Goal: Task Accomplishment & Management: Use online tool/utility

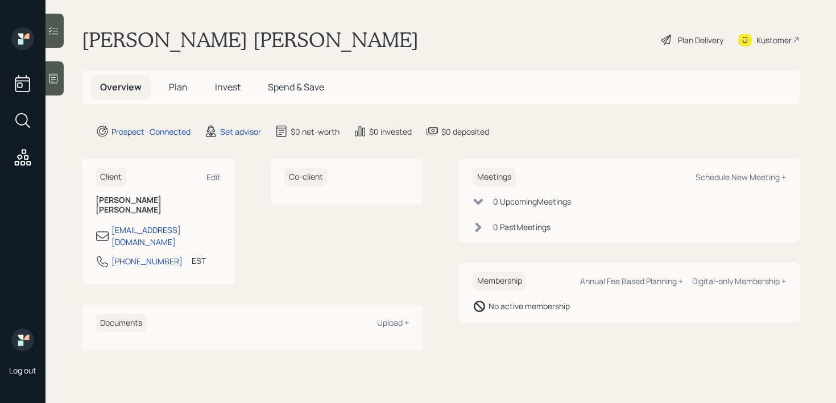
click at [59, 88] on div at bounding box center [55, 78] width 18 height 34
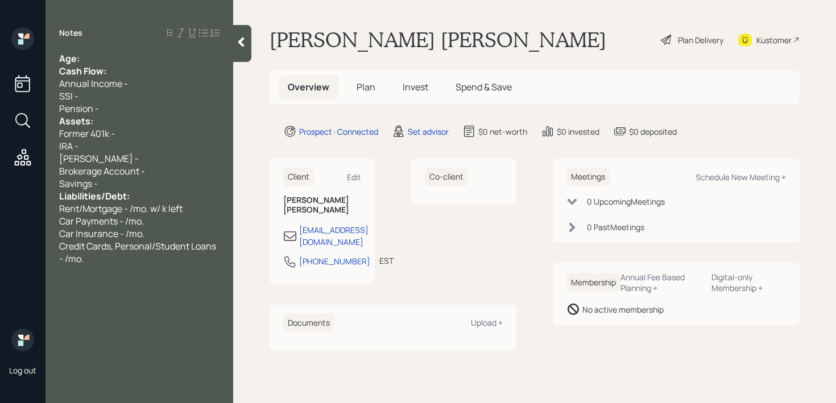
click at [129, 60] on div "Age:" at bounding box center [139, 58] width 160 height 13
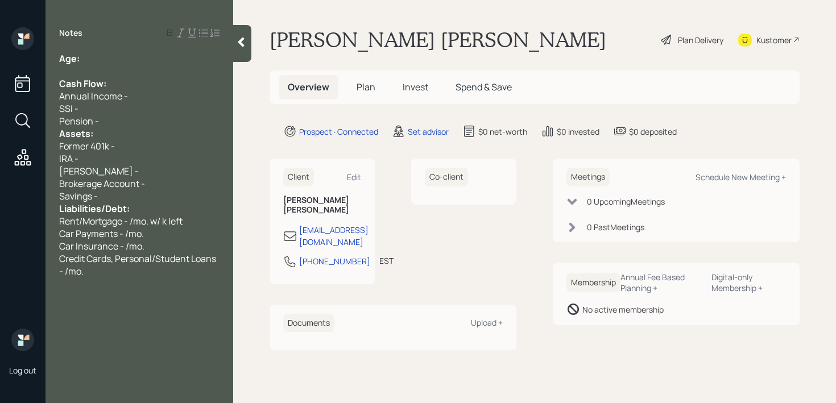
click at [117, 117] on div "Pension -" at bounding box center [139, 121] width 160 height 13
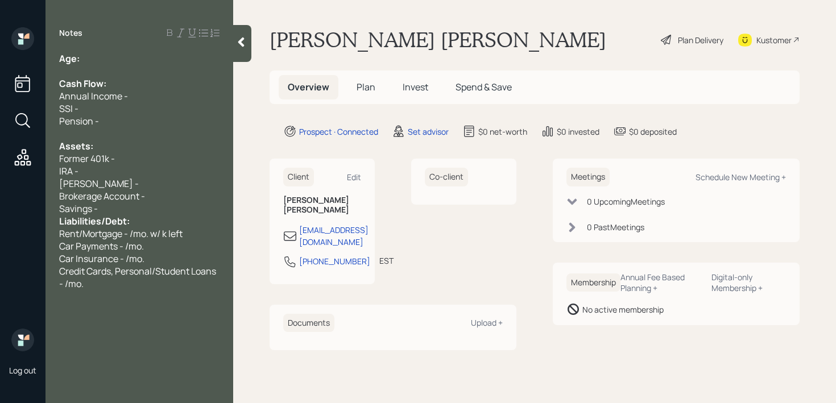
click at [113, 212] on div "Savings -" at bounding box center [139, 209] width 160 height 13
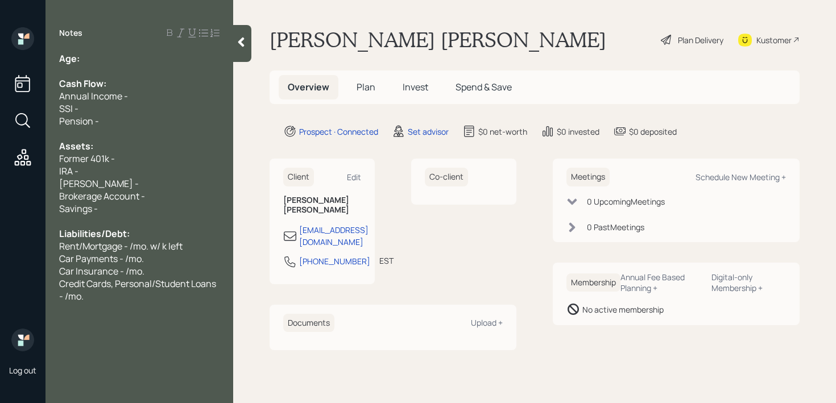
click at [111, 101] on span "Annual Income -" at bounding box center [93, 96] width 69 height 13
click at [143, 101] on div "Annual Income -" at bounding box center [139, 96] width 160 height 13
click at [139, 163] on div "Former 401k -" at bounding box center [139, 158] width 160 height 13
click at [139, 172] on div "IRA -" at bounding box center [139, 171] width 160 height 13
click at [128, 63] on div "Age:" at bounding box center [139, 58] width 160 height 13
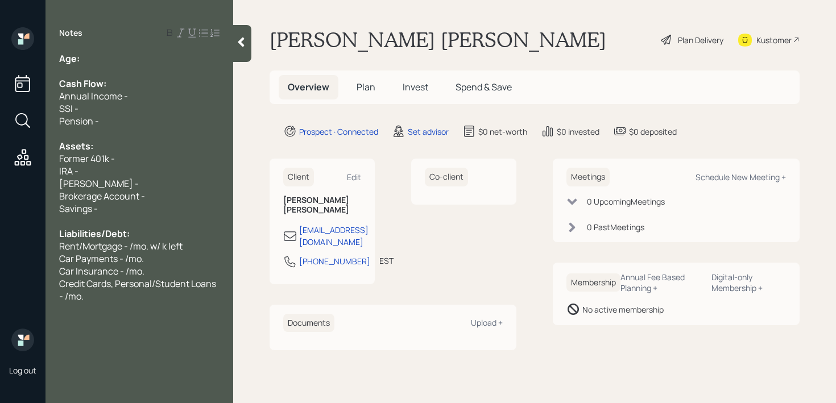
click at [142, 180] on div "[PERSON_NAME] -" at bounding box center [139, 183] width 160 height 13
click at [107, 234] on span "Liabilities/Debt:" at bounding box center [94, 234] width 71 height 13
click at [111, 47] on div "Notes Age: Cash Flow: Annual Income - SSI - Pension - Assets: Former 401k - IRA…" at bounding box center [140, 208] width 188 height 362
click at [111, 55] on div "Age:" at bounding box center [139, 58] width 160 height 13
drag, startPoint x: 99, startPoint y: 60, endPoint x: 85, endPoint y: 60, distance: 14.2
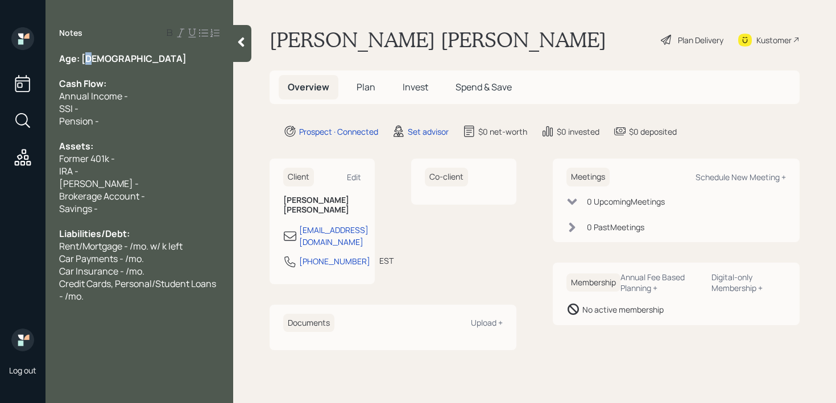
click at [85, 60] on div "Age: 43" at bounding box center [139, 58] width 160 height 13
click at [85, 60] on span "Age: 43" at bounding box center [122, 58] width 127 height 13
drag, startPoint x: 84, startPoint y: 60, endPoint x: 94, endPoint y: 60, distance: 10.8
click at [94, 60] on div "Age: 43" at bounding box center [139, 58] width 160 height 13
click at [102, 59] on div "Age: 43" at bounding box center [139, 58] width 160 height 13
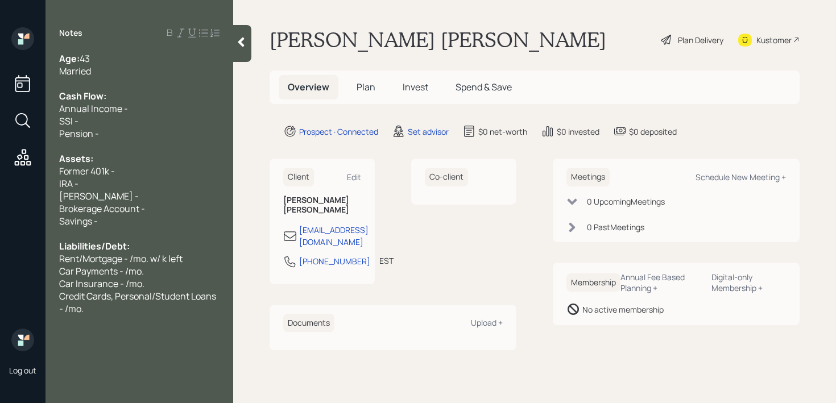
click at [93, 195] on span "[PERSON_NAME] -" at bounding box center [99, 196] width 80 height 13
click at [129, 188] on div "IRA -" at bounding box center [139, 183] width 160 height 13
click at [131, 133] on div "Pension -" at bounding box center [139, 133] width 160 height 13
click at [131, 62] on div "Age: 43" at bounding box center [139, 58] width 160 height 13
click at [131, 96] on div "Cash Flow:" at bounding box center [139, 96] width 160 height 13
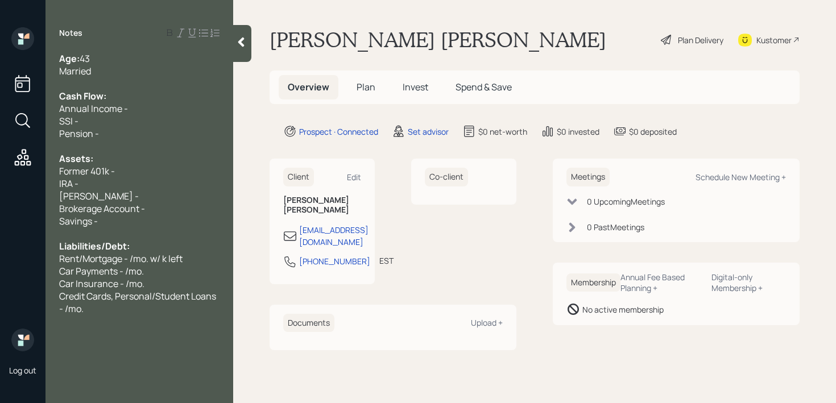
click at [131, 106] on div "Annual Income -" at bounding box center [139, 108] width 160 height 13
click at [119, 151] on div at bounding box center [139, 146] width 160 height 13
click at [119, 170] on div "Former 401k -" at bounding box center [139, 171] width 160 height 13
click at [101, 181] on div "IRA -" at bounding box center [139, 183] width 160 height 13
click at [110, 201] on div "[PERSON_NAME] -" at bounding box center [139, 196] width 160 height 13
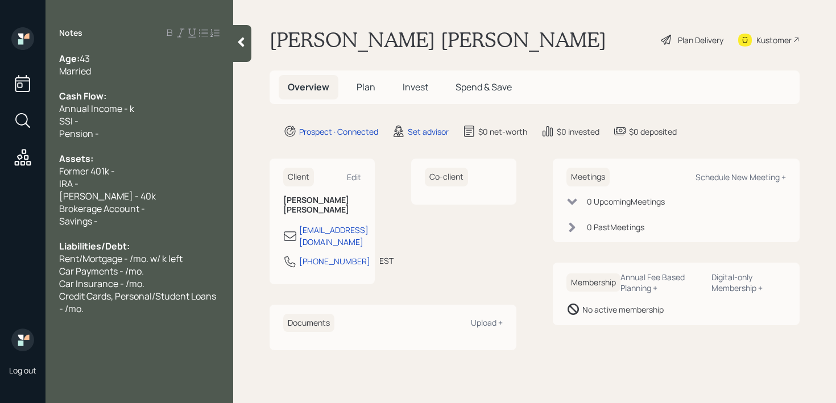
click at [155, 193] on div "[PERSON_NAME] - 40k" at bounding box center [139, 196] width 160 height 13
click at [156, 181] on div "IRA -" at bounding box center [139, 183] width 160 height 13
click at [156, 193] on div "[PERSON_NAME] - 40k" at bounding box center [139, 196] width 160 height 13
click at [159, 204] on div "Brokerage Account -" at bounding box center [139, 209] width 160 height 13
drag, startPoint x: 165, startPoint y: 209, endPoint x: 148, endPoint y: 209, distance: 16.5
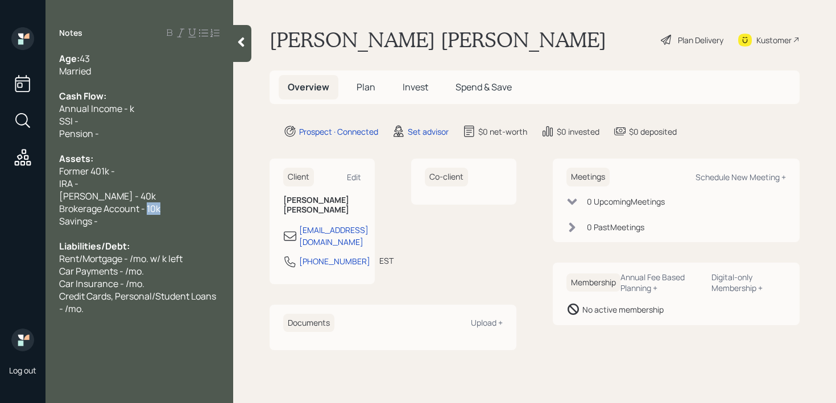
click at [148, 209] on div "Brokerage Account - 10k" at bounding box center [139, 209] width 160 height 13
copy span "10k"
click at [148, 209] on span "Brokerage Account - 10k" at bounding box center [109, 209] width 101 height 13
click at [154, 193] on div "[PERSON_NAME] - 40k" at bounding box center [139, 196] width 160 height 13
click at [155, 184] on div "IRA -" at bounding box center [139, 183] width 160 height 13
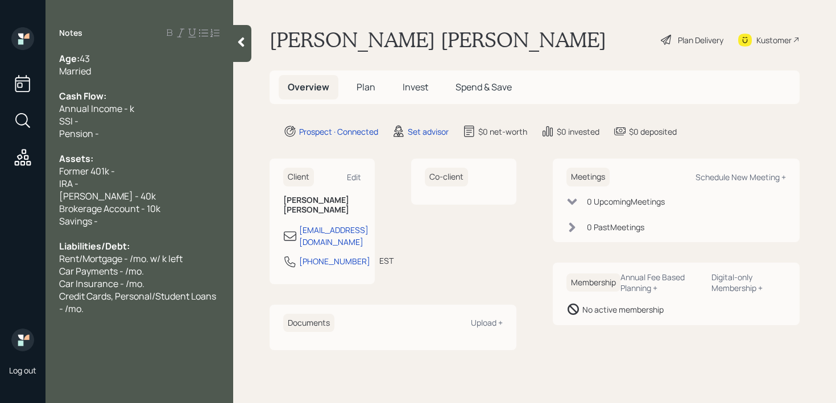
drag, startPoint x: 108, startPoint y: 188, endPoint x: 30, endPoint y: 188, distance: 78.5
click at [30, 188] on div "Log out Notes Age: 43 Married Cash Flow: Annual Income - k SSI - Pension - Asse…" at bounding box center [418, 201] width 836 height 403
click at [103, 188] on div "IRA -" at bounding box center [139, 183] width 160 height 13
drag, startPoint x: 103, startPoint y: 188, endPoint x: 7, endPoint y: 188, distance: 95.6
click at [7, 188] on div "Log out Notes Age: 43 Married Cash Flow: Annual Income - k SSI - Pension - Asse…" at bounding box center [418, 201] width 836 height 403
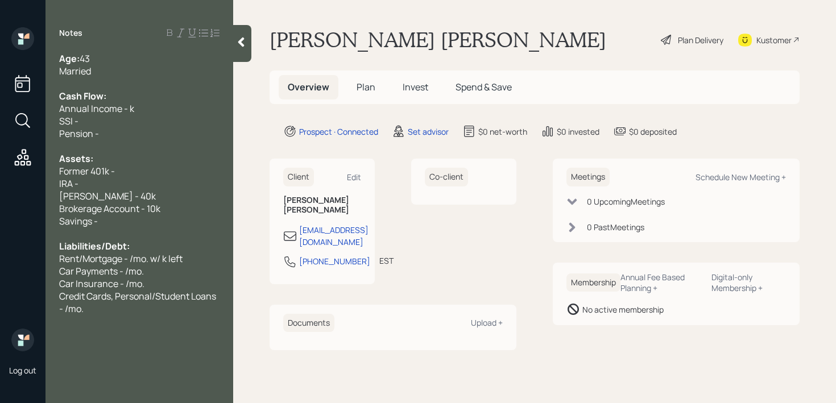
click at [112, 185] on div "IRA -" at bounding box center [139, 183] width 160 height 13
click at [144, 189] on div "IRA -" at bounding box center [139, 183] width 160 height 13
click at [144, 188] on div "IRA -" at bounding box center [139, 183] width 160 height 13
click at [117, 219] on div "Savings -" at bounding box center [139, 221] width 160 height 13
click at [118, 216] on div "Savings -" at bounding box center [139, 221] width 160 height 13
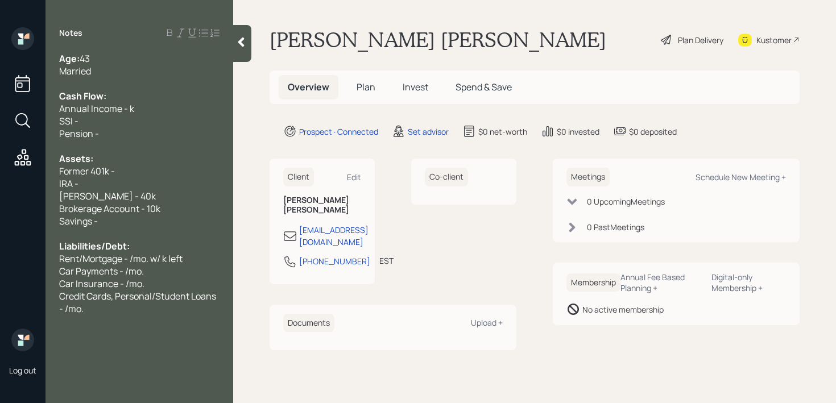
drag, startPoint x: 118, startPoint y: 187, endPoint x: 26, endPoint y: 187, distance: 92.2
click at [26, 187] on div "Log out Notes Age: 43 Married Cash Flow: Annual Income - k SSI - Pension - Asse…" at bounding box center [418, 201] width 836 height 403
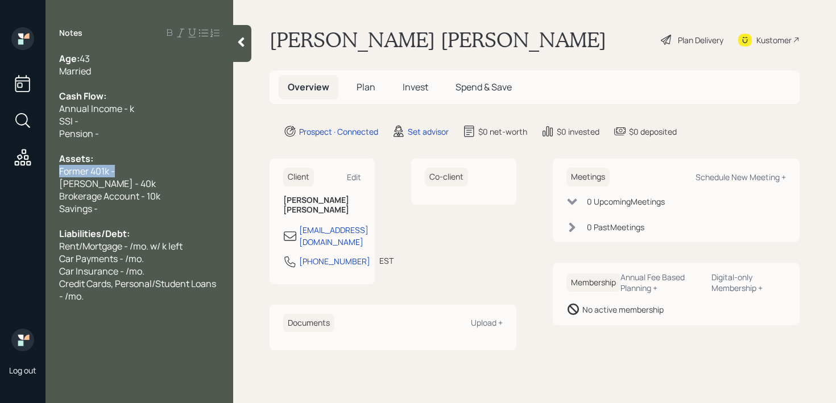
drag, startPoint x: 129, startPoint y: 170, endPoint x: 0, endPoint y: 170, distance: 129.1
click at [0, 170] on div "Log out Notes Age: 43 Married Cash Flow: Annual Income - k SSI - Pension - Asse…" at bounding box center [418, 201] width 836 height 403
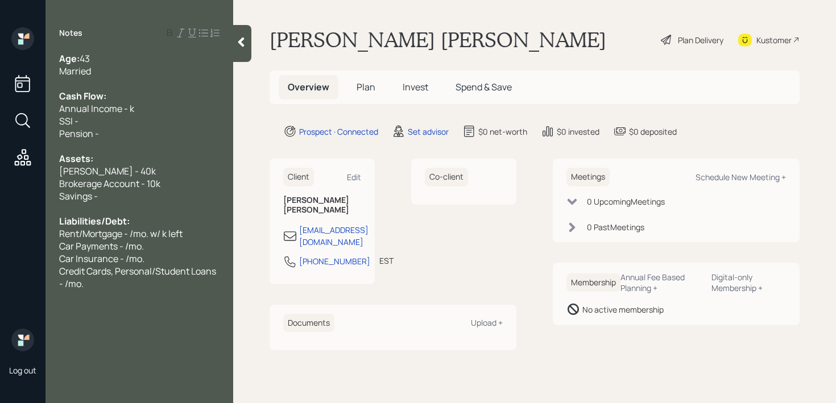
click at [129, 103] on span "Annual Income - k" at bounding box center [96, 108] width 75 height 13
click at [125, 138] on div "Pension -" at bounding box center [139, 133] width 160 height 13
click at [129, 104] on span "Annual Income - k" at bounding box center [96, 108] width 75 height 13
drag, startPoint x: 121, startPoint y: 126, endPoint x: 38, endPoint y: 118, distance: 83.4
click at [38, 118] on div "Log out Notes Age: 43 Married Cash Flow: Annual Income - 130k SSI - Pension - A…" at bounding box center [418, 201] width 836 height 403
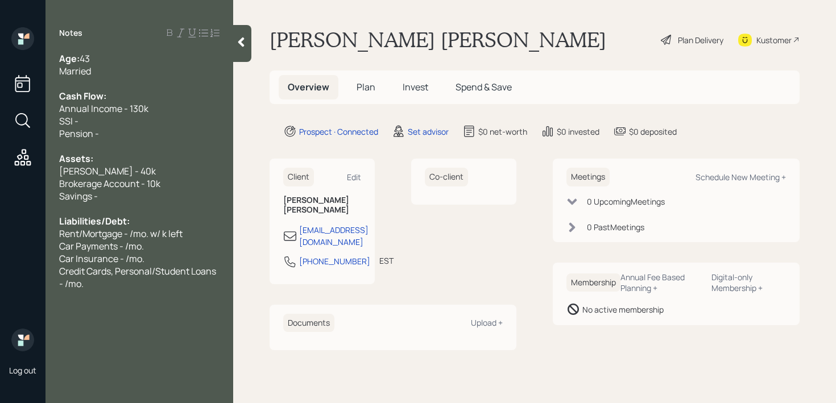
click at [72, 125] on span "SSI -" at bounding box center [68, 121] width 19 height 13
drag, startPoint x: 106, startPoint y: 130, endPoint x: 54, endPoint y: 119, distance: 53.0
click at [54, 119] on div "Age: 43 Married Cash Flow: Annual Income - 130k SSI - Pension - Assets: Roth IR…" at bounding box center [140, 171] width 188 height 238
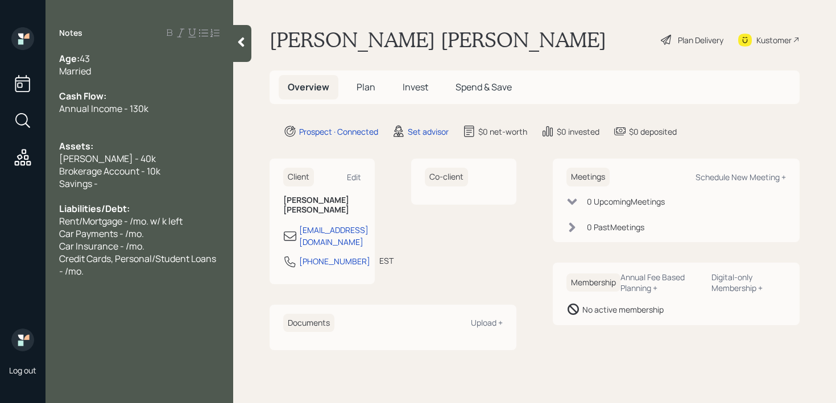
click at [132, 184] on div "Savings -" at bounding box center [139, 183] width 160 height 13
click at [121, 207] on span "Liabilities/Debt:" at bounding box center [94, 209] width 71 height 13
click at [123, 217] on span "Rent/Mortgage - /mo. w/ k left" at bounding box center [120, 221] width 123 height 13
drag, startPoint x: 137, startPoint y: 214, endPoint x: 44, endPoint y: 214, distance: 93.3
click at [44, 214] on div "Log out Notes Age: 43 Married Cash Flow: Annual Income - 130k Assets: Roth IRA …" at bounding box center [418, 201] width 836 height 403
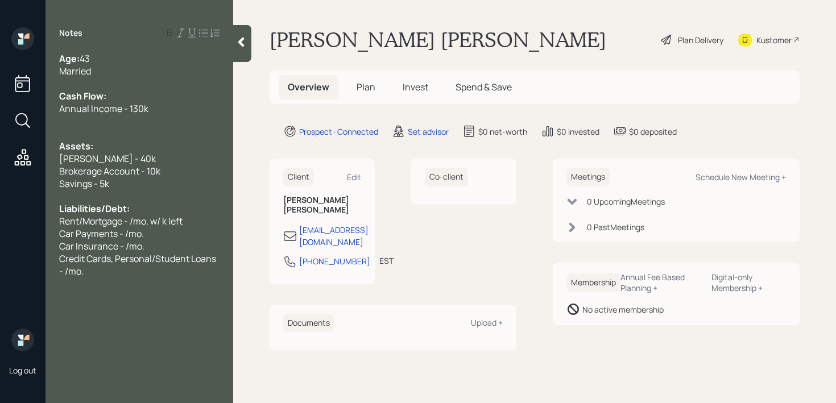
click at [118, 211] on span "Liabilities/Debt:" at bounding box center [94, 209] width 71 height 13
drag, startPoint x: 138, startPoint y: 211, endPoint x: 23, endPoint y: 211, distance: 114.9
click at [23, 211] on div "Log out Notes Age: 43 Married Cash Flow: Annual Income - 130k Assets: Roth IRA …" at bounding box center [418, 201] width 836 height 403
click at [86, 211] on span "Liabilities/Debt:" at bounding box center [94, 209] width 71 height 13
click at [92, 222] on span "Rent/Mortgage - /mo. w/ k left" at bounding box center [120, 221] width 123 height 13
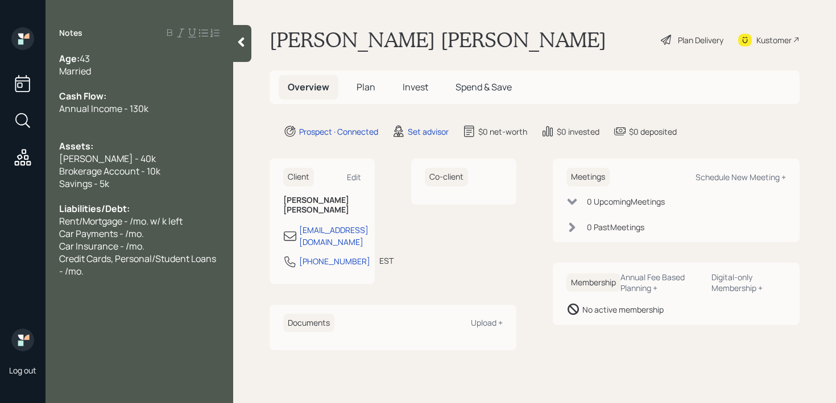
click at [104, 124] on div at bounding box center [139, 121] width 160 height 13
click at [159, 103] on div "Annual Income - 130k" at bounding box center [139, 108] width 160 height 13
click at [83, 309] on div "Notes Age: 43 Married Cash Flow: Annual Income - 130k Assets: Roth IRA - 40k Br…" at bounding box center [140, 208] width 188 height 362
click at [112, 275] on div "Credit Cards, Personal/Student Loans - /mo." at bounding box center [139, 265] width 160 height 25
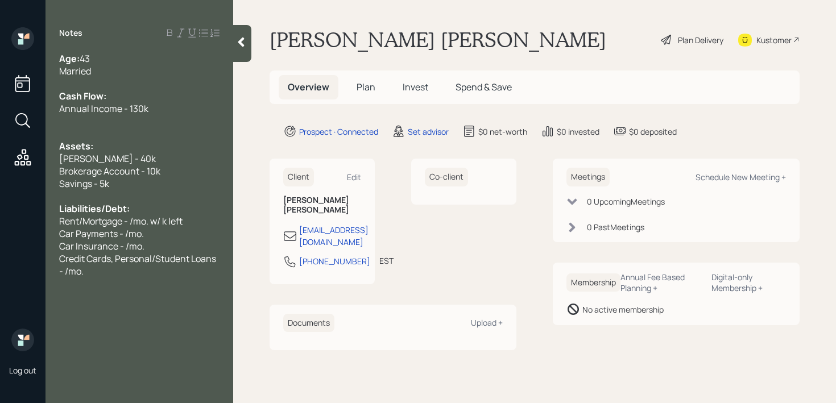
click at [112, 275] on div "Credit Cards, Personal/Student Loans - /mo." at bounding box center [139, 265] width 160 height 25
click at [133, 259] on span "Credit Cards, Personal/Student Loans - /mo." at bounding box center [138, 265] width 159 height 25
drag, startPoint x: 143, startPoint y: 250, endPoint x: 71, endPoint y: 243, distance: 72.6
click at [71, 243] on div "Car Insurance - /mo." at bounding box center [139, 246] width 160 height 13
click at [71, 243] on span "Car Insurance - /mo." at bounding box center [101, 246] width 85 height 13
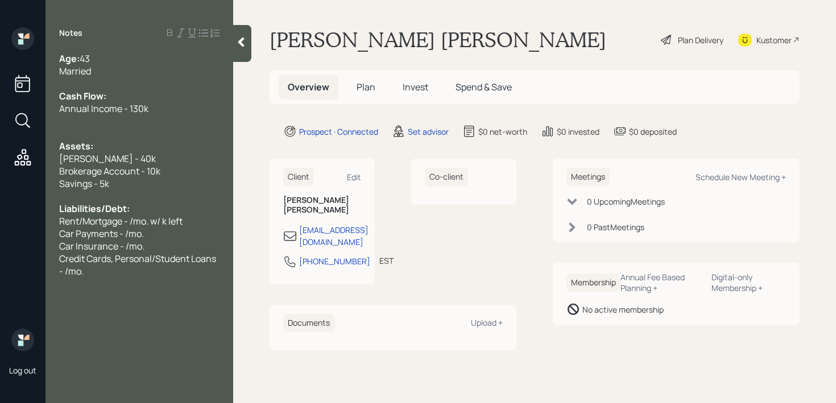
click at [80, 243] on span "Car Insurance - /mo." at bounding box center [101, 246] width 85 height 13
click at [96, 281] on div "Notes Age: 43 Married Cash Flow: Annual Income - 130k Assets: Roth IRA - 40k Br…" at bounding box center [140, 208] width 188 height 362
click at [112, 251] on span "Car Insurance - /mo." at bounding box center [101, 246] width 85 height 13
click at [82, 283] on div "Notes Age: 43 Married Cash Flow: Annual Income - 130k Assets: Roth IRA - 40k Br…" at bounding box center [140, 208] width 188 height 362
click at [98, 275] on div "Credit Cards, Personal/Student Loans - /mo." at bounding box center [139, 265] width 160 height 25
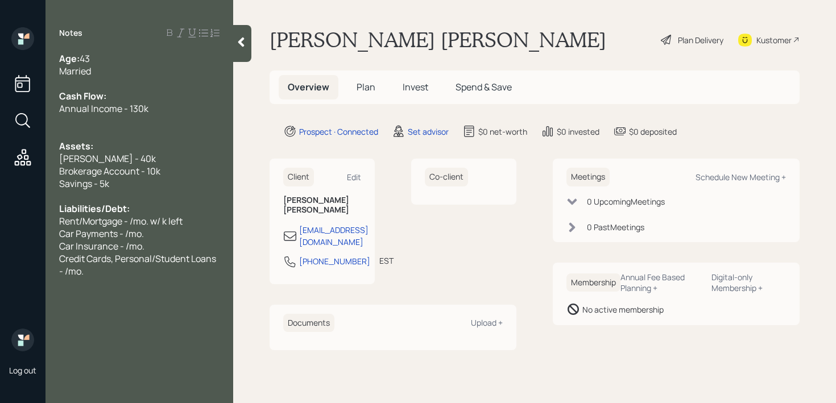
click at [101, 271] on div "Credit Cards, Personal/Student Loans - /mo." at bounding box center [139, 265] width 160 height 25
drag, startPoint x: 81, startPoint y: 223, endPoint x: 9, endPoint y: 223, distance: 72.2
click at [9, 223] on div "Log out Notes Age: 43 Married Cash Flow: Annual Income - 130k Assets: Roth IRA …" at bounding box center [418, 201] width 836 height 403
drag, startPoint x: 106, startPoint y: 219, endPoint x: 155, endPoint y: 194, distance: 55.5
click at [106, 219] on span "Mortgage - /mo. w/ k left" at bounding box center [109, 221] width 100 height 13
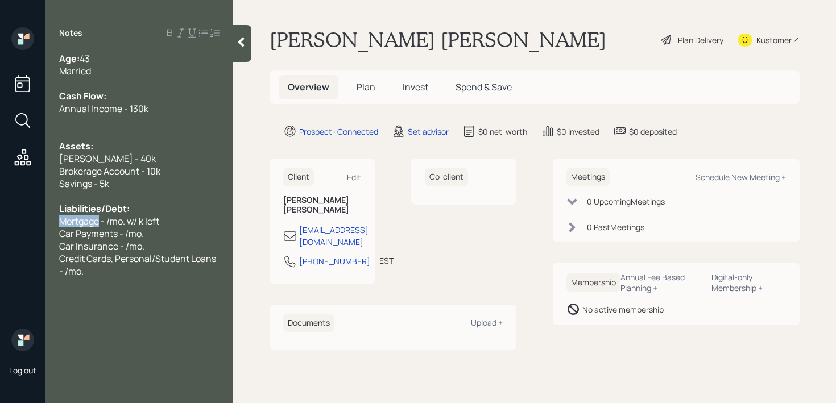
drag, startPoint x: 101, startPoint y: 220, endPoint x: 27, endPoint y: 220, distance: 74.0
click at [27, 220] on div "Log out Notes Age: 43 Married Cash Flow: Annual Income - 130k Assets: Roth IRA …" at bounding box center [418, 201] width 836 height 403
click at [125, 273] on div "Credit Cards, Personal/Student Loans - /mo." at bounding box center [139, 265] width 160 height 25
click at [152, 285] on div at bounding box center [139, 284] width 160 height 13
drag, startPoint x: 159, startPoint y: 298, endPoint x: 85, endPoint y: 298, distance: 74.0
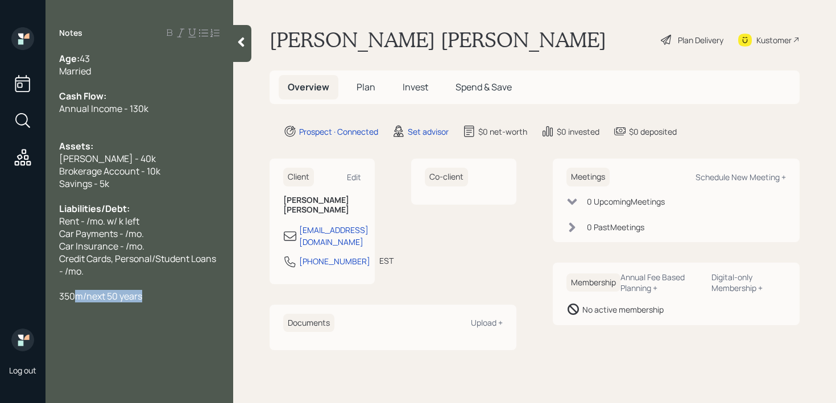
click at [61, 298] on div "350m/next 50 years" at bounding box center [139, 296] width 160 height 13
click at [102, 298] on span "350m/next 50 years" at bounding box center [100, 296] width 83 height 13
click at [119, 276] on div "Credit Cards, Personal/Student Loans - /mo." at bounding box center [139, 265] width 160 height 25
drag, startPoint x: 127, startPoint y: 263, endPoint x: 48, endPoint y: 258, distance: 79.8
click at [48, 258] on div "Age: 43 Married Cash Flow: Annual Income - 130k Assets: Roth IRA - 40k Brokerag…" at bounding box center [140, 177] width 188 height 250
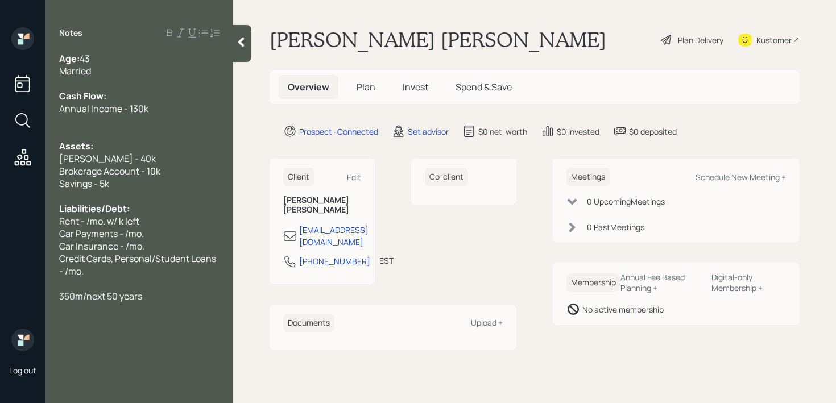
click at [111, 258] on span "Credit Cards, Personal/Student Loans - /mo." at bounding box center [138, 265] width 159 height 25
click at [112, 270] on div "Credit Cards, Personal/Student Loans - /mo." at bounding box center [139, 265] width 160 height 25
click at [134, 300] on span "350m/next 50 years" at bounding box center [100, 296] width 83 height 13
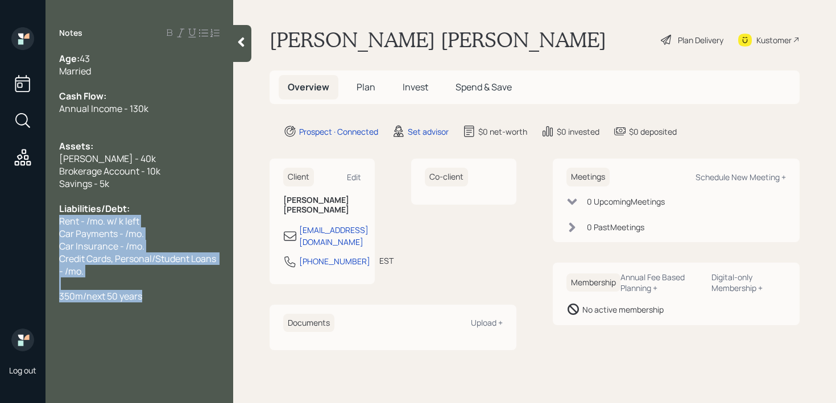
drag, startPoint x: 157, startPoint y: 300, endPoint x: 55, endPoint y: 218, distance: 130.7
click at [55, 218] on div "Age: 43 Married Cash Flow: Annual Income - 130k Assets: Roth IRA - 40k Brokerag…" at bounding box center [140, 177] width 188 height 250
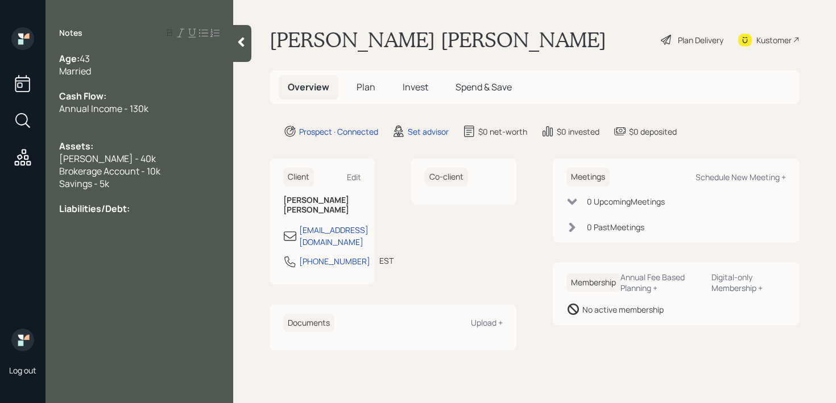
click at [125, 200] on div at bounding box center [139, 196] width 160 height 13
drag, startPoint x: 133, startPoint y: 191, endPoint x: 42, endPoint y: 161, distance: 95.9
click at [42, 161] on div "Log out Notes Age: 43 Married Cash Flow: Annual Income - 130k Assets: Roth IRA …" at bounding box center [418, 201] width 836 height 403
click at [158, 141] on div "Assets:" at bounding box center [139, 146] width 160 height 13
click at [151, 122] on div at bounding box center [139, 121] width 160 height 13
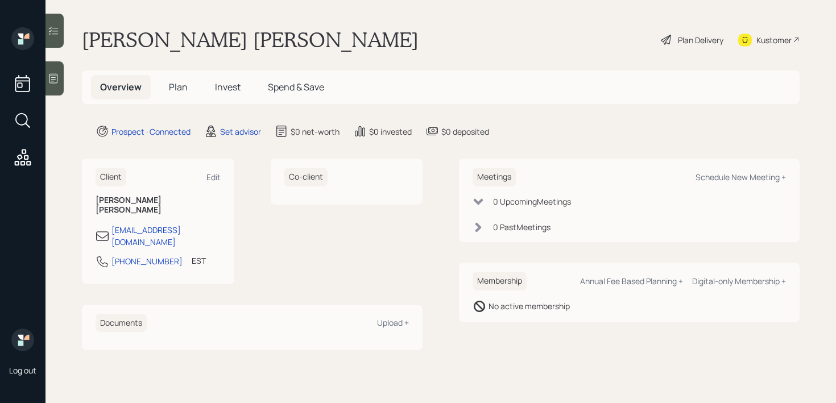
click at [44, 94] on div "Log out" at bounding box center [23, 201] width 46 height 403
click at [49, 91] on div at bounding box center [55, 78] width 18 height 34
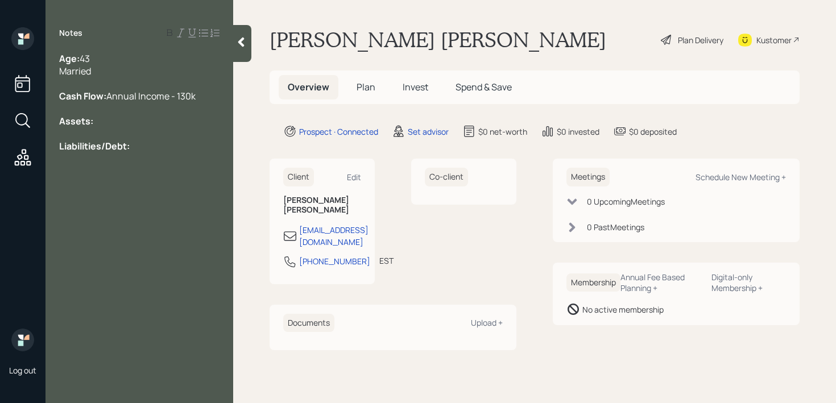
click at [173, 127] on div "Assets:" at bounding box center [139, 121] width 160 height 13
click at [153, 152] on div "Liabilities/Debt:" at bounding box center [139, 146] width 160 height 13
click at [153, 127] on div "Assets:" at bounding box center [139, 121] width 160 height 13
drag, startPoint x: 158, startPoint y: 187, endPoint x: 7, endPoint y: 187, distance: 151.3
click at [9, 187] on div "Log out Notes Age: [DEMOGRAPHIC_DATA] Married Cash Flow: Annual Income - 130k A…" at bounding box center [418, 201] width 836 height 403
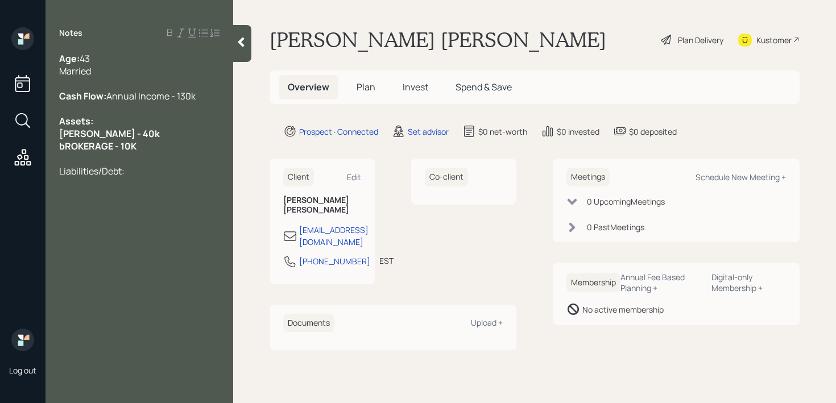
click at [160, 152] on div "bROKERAGE - 10K" at bounding box center [139, 146] width 160 height 13
click at [151, 177] on div "Liabilities/Debt:" at bounding box center [139, 171] width 160 height 13
click at [116, 190] on span "Total Monthly - 600/mo." at bounding box center [109, 183] width 100 height 13
click at [183, 190] on span "Total Monthly expenses - 600/mo." at bounding box center [130, 183] width 142 height 13
click at [133, 68] on div "Age: [DEMOGRAPHIC_DATA] Married" at bounding box center [139, 64] width 160 height 25
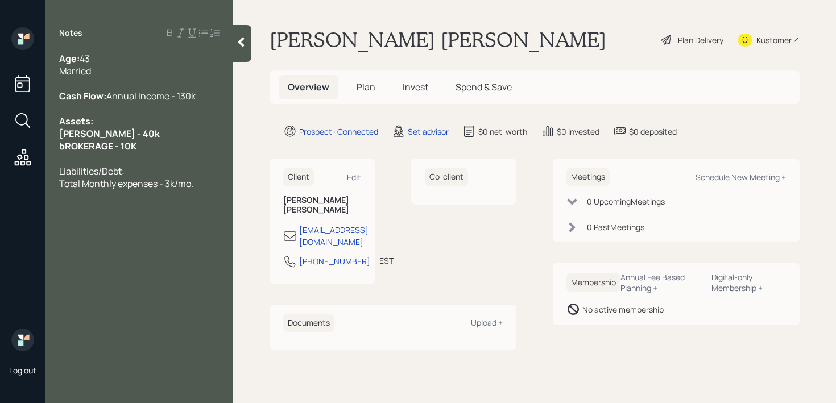
click at [185, 152] on div "bROKERAGE - 10K" at bounding box center [139, 146] width 160 height 13
drag, startPoint x: 168, startPoint y: 153, endPoint x: 40, endPoint y: 153, distance: 128.0
click at [40, 153] on div "Log out Notes Age: [DEMOGRAPHIC_DATA] Married Cash Flow: Annual Income - 130k A…" at bounding box center [418, 201] width 836 height 403
click at [72, 152] on span "bROKERAGE - 10K" at bounding box center [97, 146] width 77 height 13
drag, startPoint x: 113, startPoint y: 158, endPoint x: 15, endPoint y: 153, distance: 98.0
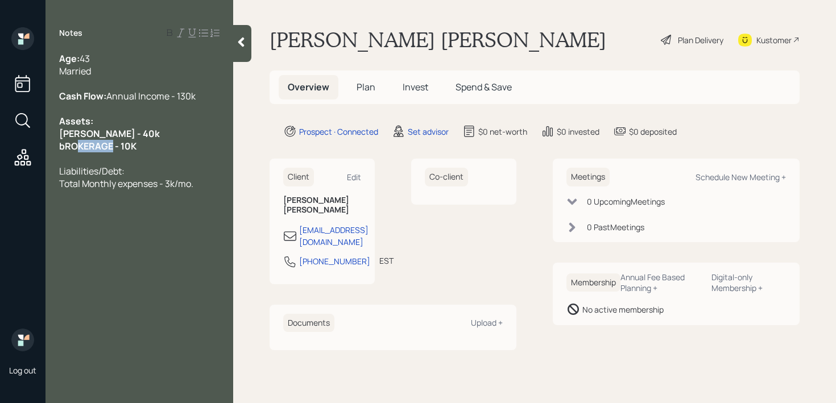
click at [18, 155] on div "Log out Notes Age: [DEMOGRAPHIC_DATA] Married Cash Flow: Annual Income - 130k A…" at bounding box center [418, 201] width 836 height 403
click at [139, 62] on div "Age: [DEMOGRAPHIC_DATA] Married" at bounding box center [139, 64] width 160 height 25
click at [141, 72] on div "Age: [DEMOGRAPHIC_DATA] Married" at bounding box center [139, 64] width 160 height 25
click at [241, 44] on icon at bounding box center [241, 43] width 6 height 10
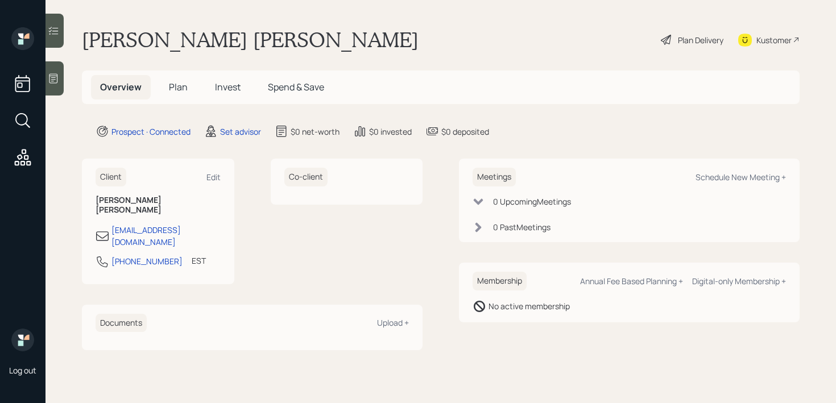
click at [377, 201] on div "Co-client" at bounding box center [347, 182] width 152 height 46
click at [773, 176] on div "Schedule New Meeting +" at bounding box center [741, 177] width 90 height 11
select select "round-[PERSON_NAME]"
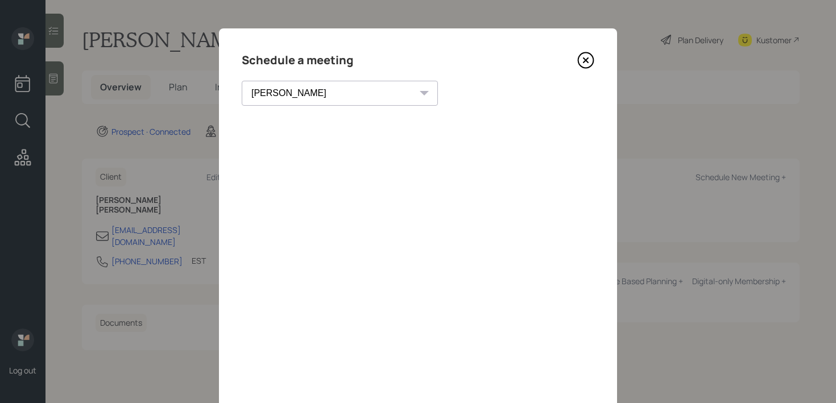
click at [589, 54] on icon at bounding box center [585, 60] width 17 height 17
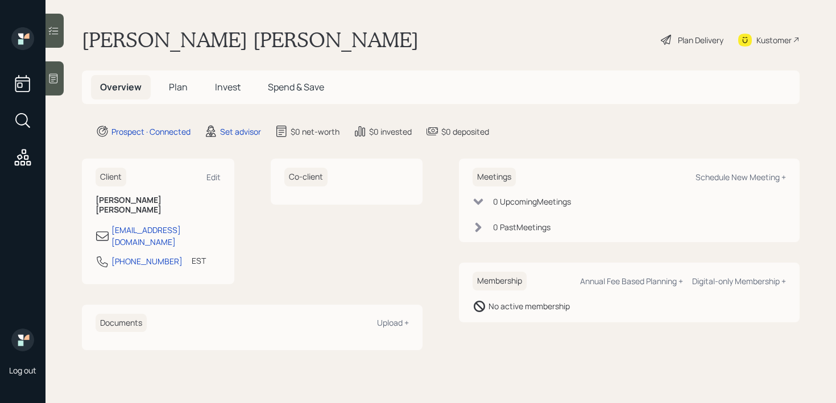
click at [50, 81] on icon at bounding box center [53, 79] width 9 height 10
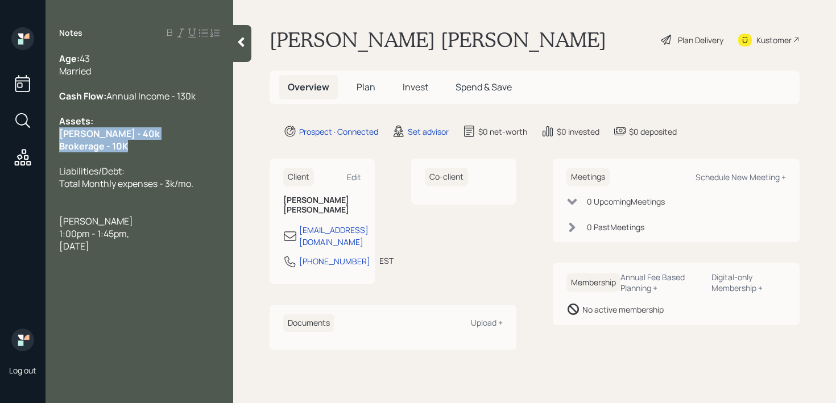
drag, startPoint x: 129, startPoint y: 159, endPoint x: 53, endPoint y: 150, distance: 76.2
click at [53, 150] on div "Age: [DEMOGRAPHIC_DATA] Married Cash Flow: Annual Income - 130k Assets: [PERSON…" at bounding box center [140, 152] width 188 height 200
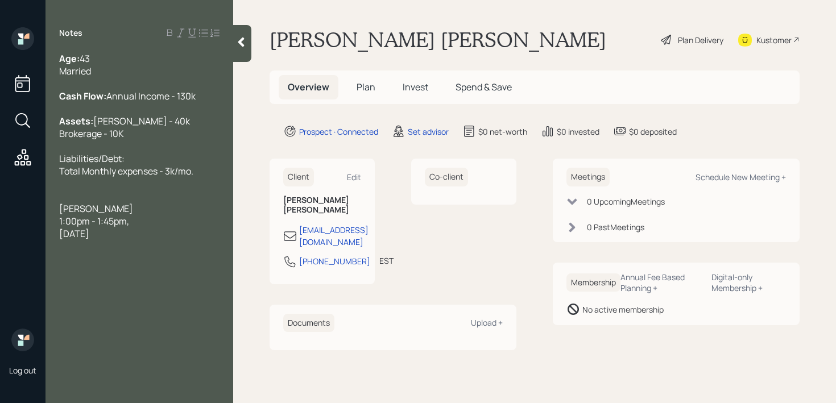
click at [122, 140] on div "Assets: [PERSON_NAME] - 40k Brokerage - 10K" at bounding box center [139, 127] width 160 height 25
click at [163, 177] on span "Liabilities/Debt: Total Monthly expenses - 3k/mo." at bounding box center [126, 164] width 134 height 25
click at [173, 140] on div "Assets: [PERSON_NAME] - 40k Brokerage - 10K" at bounding box center [139, 127] width 160 height 25
click at [147, 140] on div "Assets: [PERSON_NAME] - 40k Brokerage - 10K" at bounding box center [139, 127] width 160 height 25
click at [155, 190] on div at bounding box center [139, 183] width 160 height 13
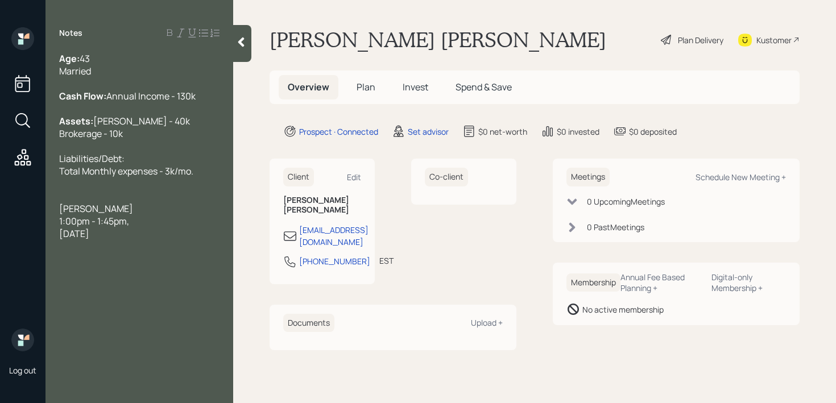
click at [755, 41] on div "Kustomer" at bounding box center [768, 39] width 61 height 25
click at [89, 240] on span "[DATE]" at bounding box center [74, 234] width 30 height 13
drag, startPoint x: 173, startPoint y: 261, endPoint x: 56, endPoint y: 239, distance: 118.5
click at [56, 239] on div "Age: [DEMOGRAPHIC_DATA] Married Cash Flow: Annual Income - 130k Assets: [PERSON…" at bounding box center [140, 146] width 188 height 188
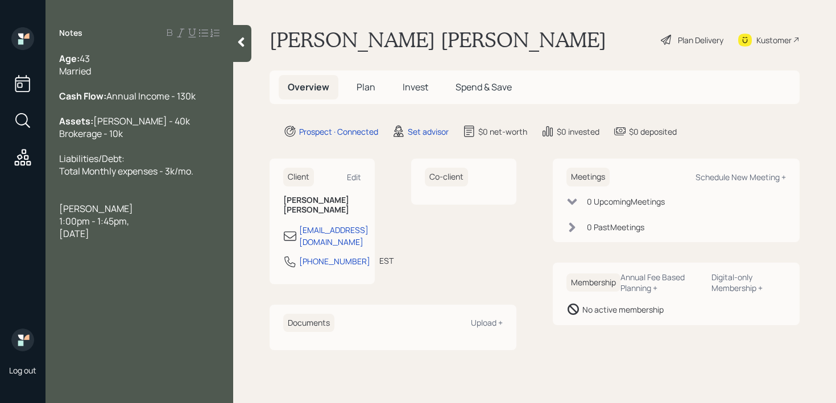
drag, startPoint x: 59, startPoint y: 237, endPoint x: 192, endPoint y: 259, distance: 135.0
click at [192, 240] on div "Age: [DEMOGRAPHIC_DATA] Married Cash Flow: Annual Income - 130k Assets: [PERSON…" at bounding box center [139, 146] width 160 height 188
copy div "[PERSON_NAME] 1:00pm - 1:45pm[DATE]"
click at [171, 228] on div "1:00pm - 1:45pm," at bounding box center [139, 221] width 160 height 13
click at [174, 240] on div "[DATE]" at bounding box center [139, 234] width 160 height 13
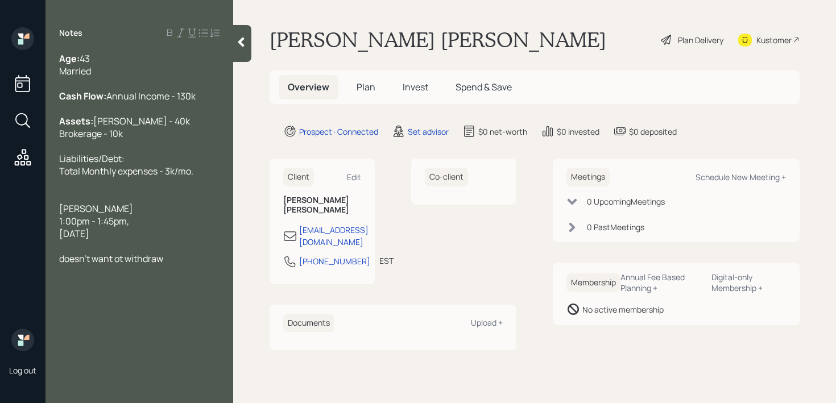
click at [122, 265] on span "doesn't want ot withdraw" at bounding box center [111, 259] width 104 height 13
click at [172, 265] on div "doesn't want to withdraw" at bounding box center [139, 259] width 160 height 13
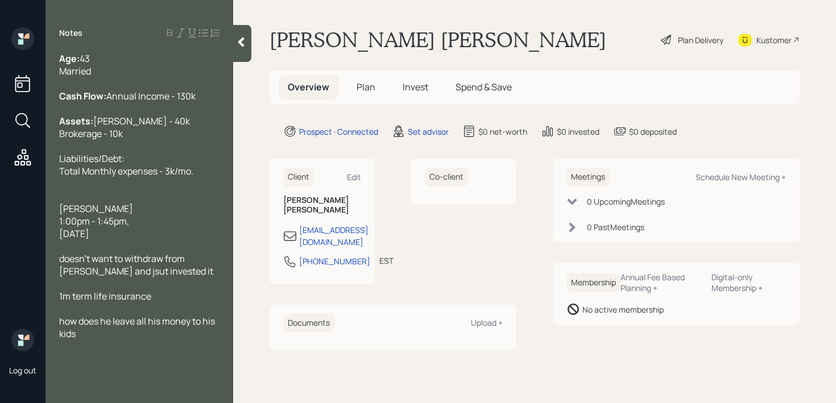
click at [140, 253] on div at bounding box center [139, 246] width 160 height 13
drag, startPoint x: 179, startPoint y: 259, endPoint x: 53, endPoint y: 238, distance: 126.9
click at [53, 238] on div "Age: [DEMOGRAPHIC_DATA] Married Cash Flow: Annual Income - 130k Assets: [PERSON…" at bounding box center [140, 196] width 188 height 288
copy div "[PERSON_NAME] 1:00pm - 1:45pm[DATE]"
click at [168, 228] on div "1:00pm - 1:45pm," at bounding box center [139, 221] width 160 height 13
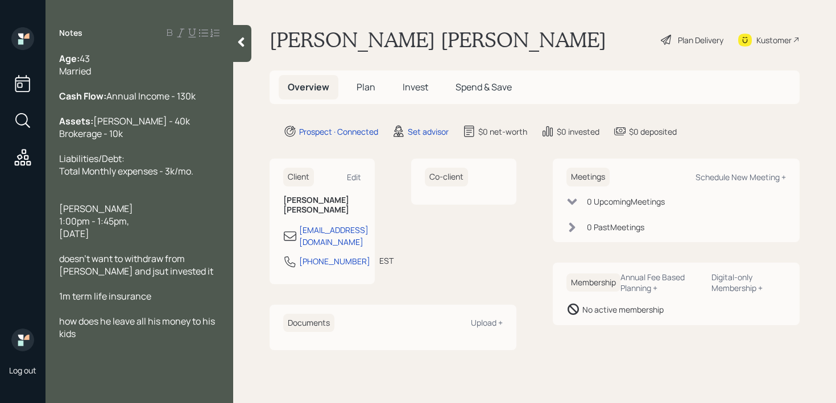
click at [175, 240] on div "[DATE]" at bounding box center [139, 234] width 160 height 13
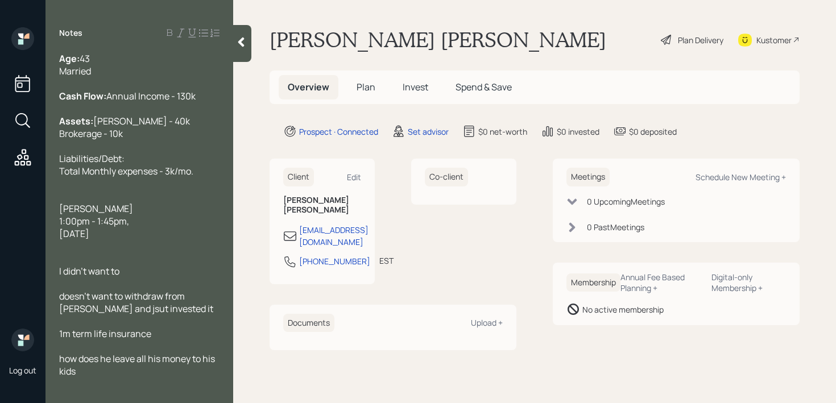
click at [167, 265] on div at bounding box center [139, 259] width 160 height 13
click at [167, 278] on div "I didn't want to" at bounding box center [139, 271] width 160 height 13
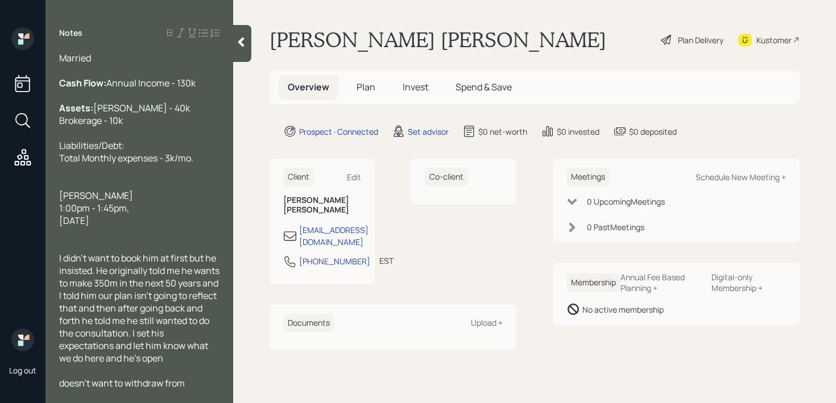
scroll to position [113, 0]
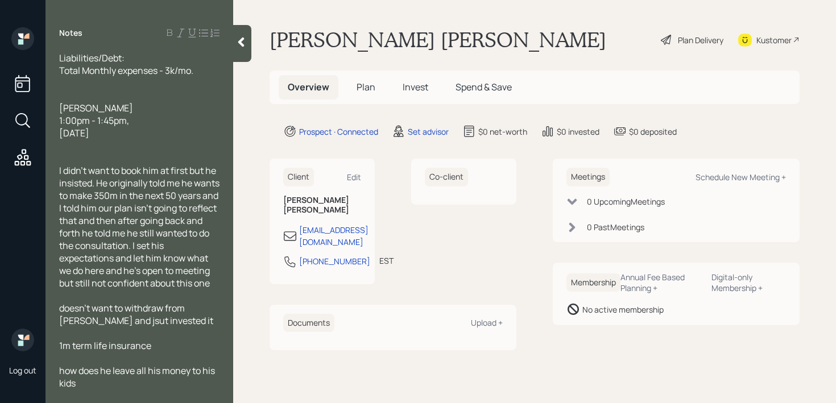
click at [139, 340] on div at bounding box center [139, 333] width 160 height 13
click at [154, 290] on div "I didn't want to book him at first but he insisted. He originally told me he wa…" at bounding box center [139, 226] width 160 height 125
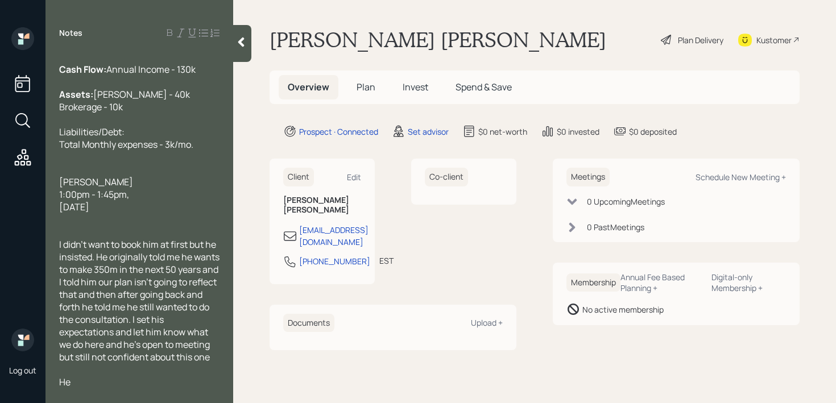
scroll to position [9, 0]
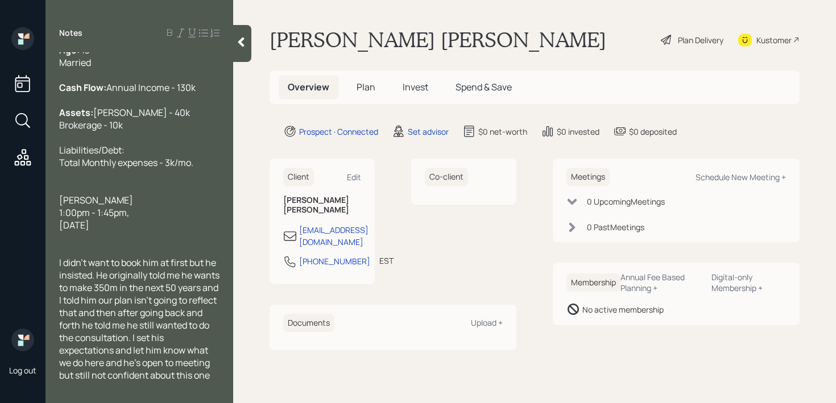
click at [170, 131] on div "Assets: [PERSON_NAME] - 40k Brokerage - 10k" at bounding box center [139, 118] width 160 height 25
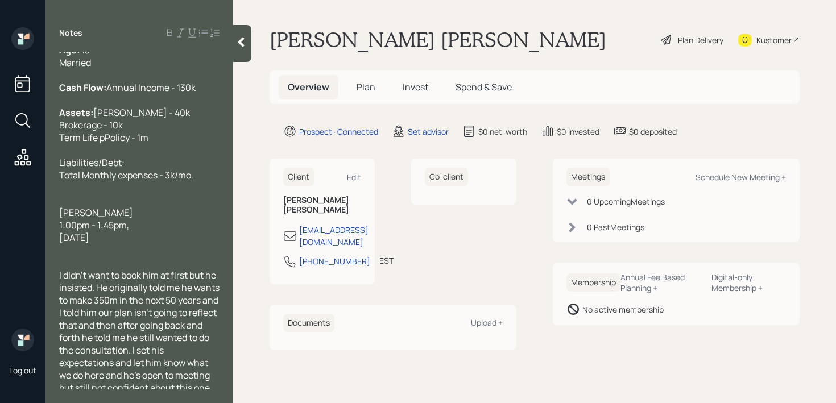
click at [106, 144] on span "Term Life pPolicy - 1m" at bounding box center [103, 137] width 89 height 13
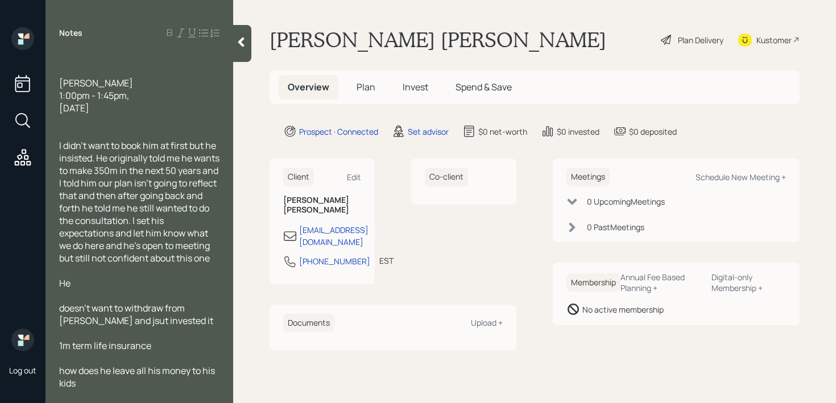
click at [146, 314] on span "doesn't want to withdraw from [PERSON_NAME] and jsut invested it" at bounding box center [136, 314] width 154 height 25
click at [128, 287] on div "He" at bounding box center [139, 283] width 160 height 13
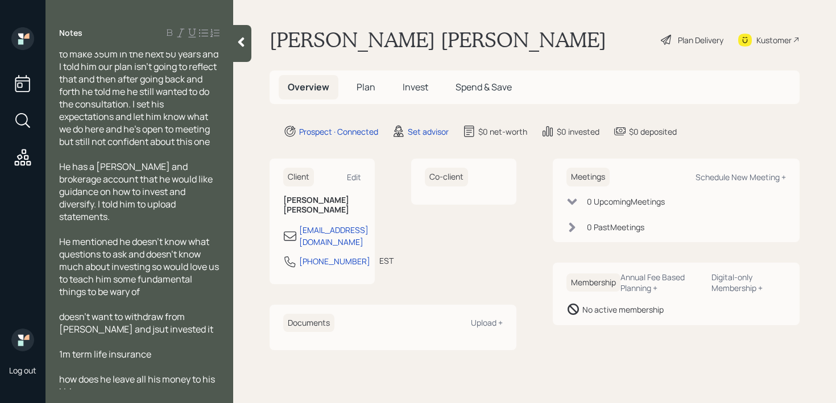
scroll to position [288, 0]
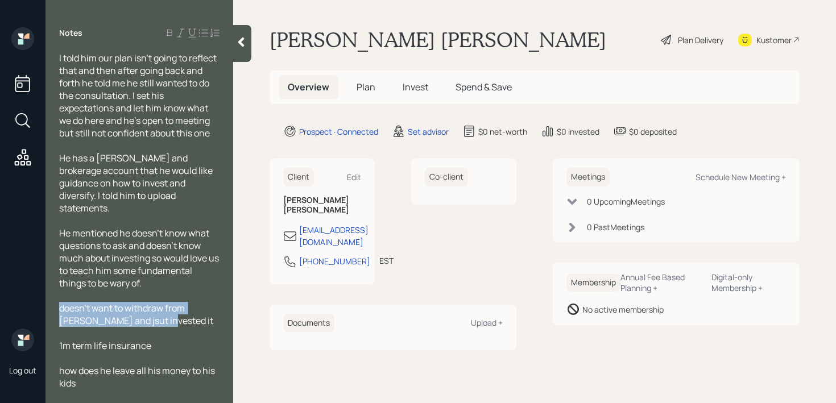
drag, startPoint x: 158, startPoint y: 323, endPoint x: 47, endPoint y: 307, distance: 112.7
click at [47, 307] on div "Age: [DEMOGRAPHIC_DATA] Married Cash Flow: Annual Income - 130k Assets: [PERSON…" at bounding box center [140, 220] width 188 height 337
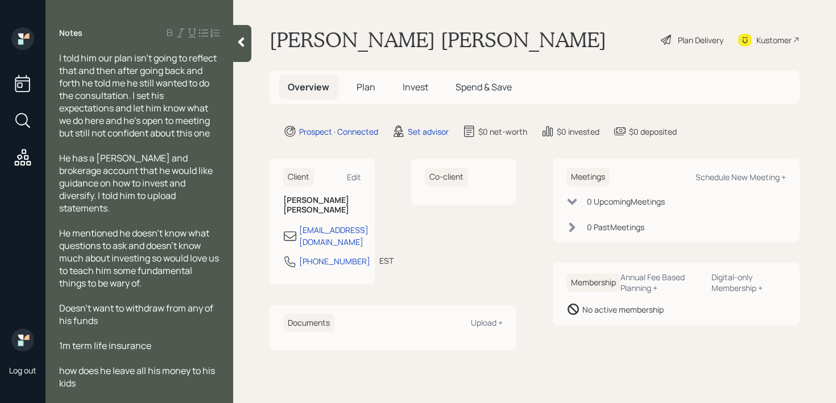
scroll to position [0, 0]
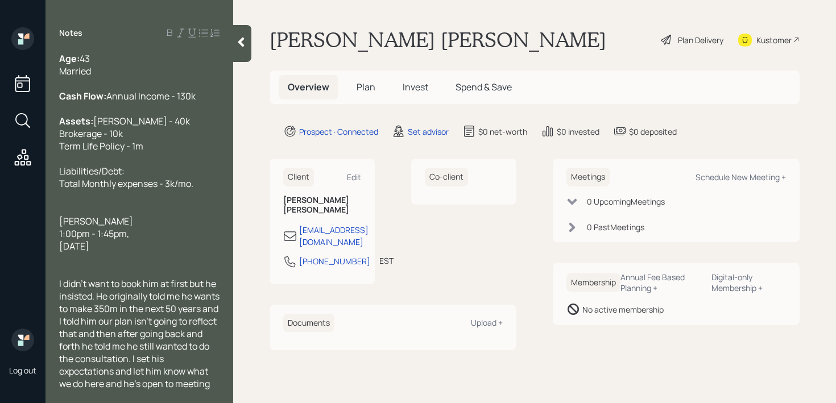
click at [156, 80] on div at bounding box center [139, 83] width 160 height 13
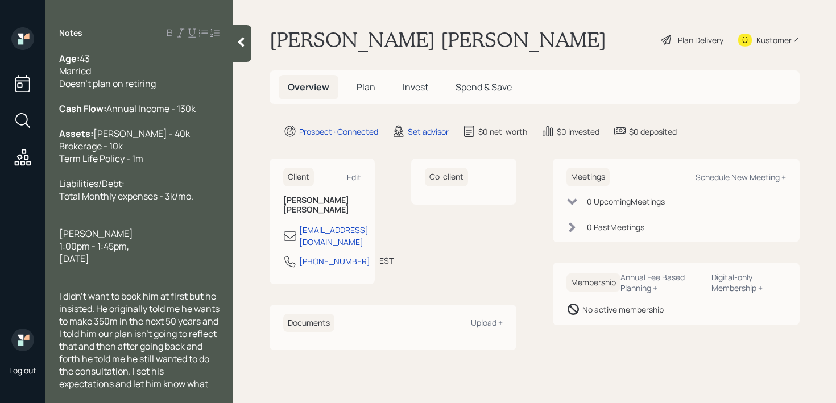
scroll to position [300, 0]
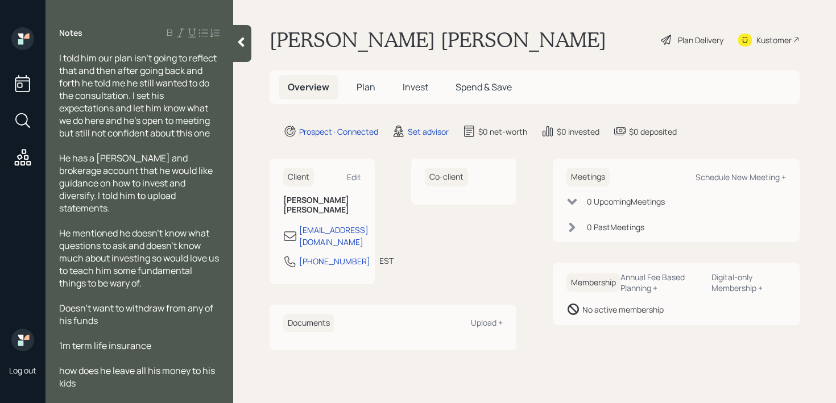
click at [160, 348] on div "1m term life insurance" at bounding box center [139, 346] width 160 height 13
click at [160, 325] on div "Doesn't want to withdraw from any of his funds" at bounding box center [139, 314] width 160 height 25
drag, startPoint x: 155, startPoint y: 346, endPoint x: 28, endPoint y: 351, distance: 127.5
click at [28, 351] on div "Log out Notes Age: [DEMOGRAPHIC_DATA] Married Doesn't plan on retiring Cash Flo…" at bounding box center [418, 201] width 836 height 403
click at [76, 385] on div "how does he leave all his money to his kids" at bounding box center [139, 377] width 160 height 25
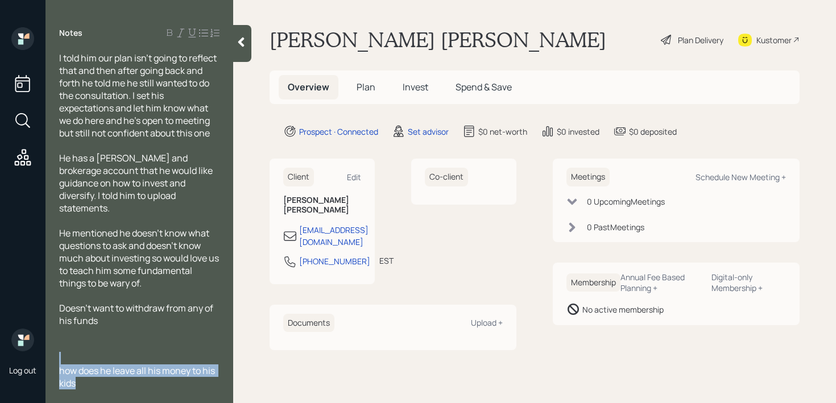
drag, startPoint x: 76, startPoint y: 385, endPoint x: 48, endPoint y: 358, distance: 37.8
click at [48, 358] on div "Age: [DEMOGRAPHIC_DATA] Married Doesn't plan on retiring Cash Flow: Annual Inco…" at bounding box center [140, 220] width 188 height 337
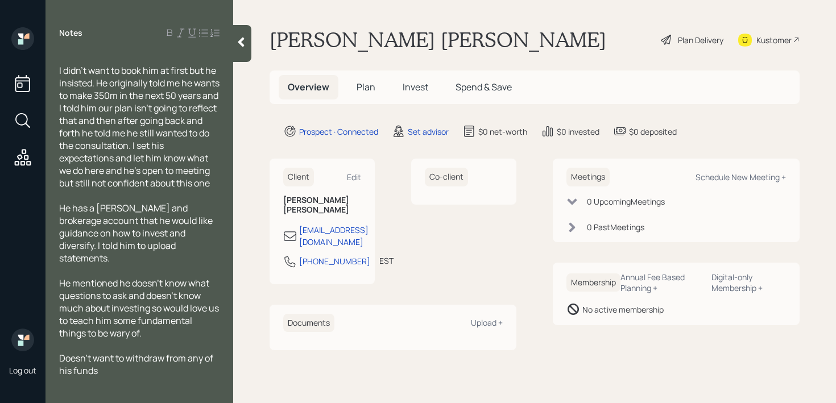
scroll to position [250, 0]
click at [123, 382] on div at bounding box center [139, 383] width 160 height 13
click at [123, 377] on div at bounding box center [139, 383] width 160 height 13
click at [127, 373] on div "Doesn't want to withdraw from any of his funds" at bounding box center [139, 364] width 160 height 25
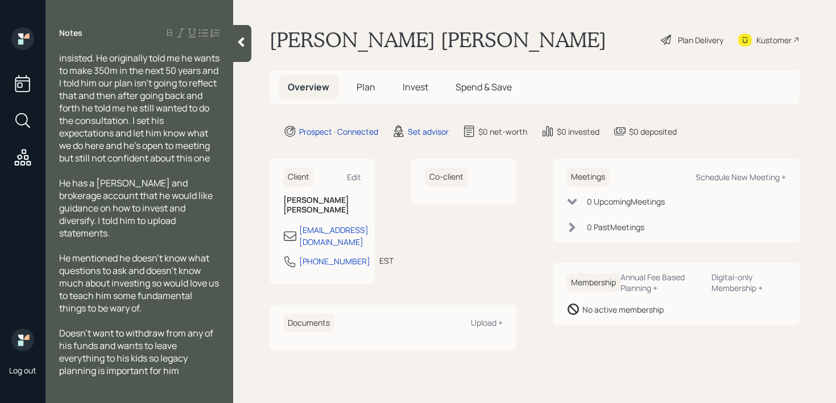
scroll to position [0, 0]
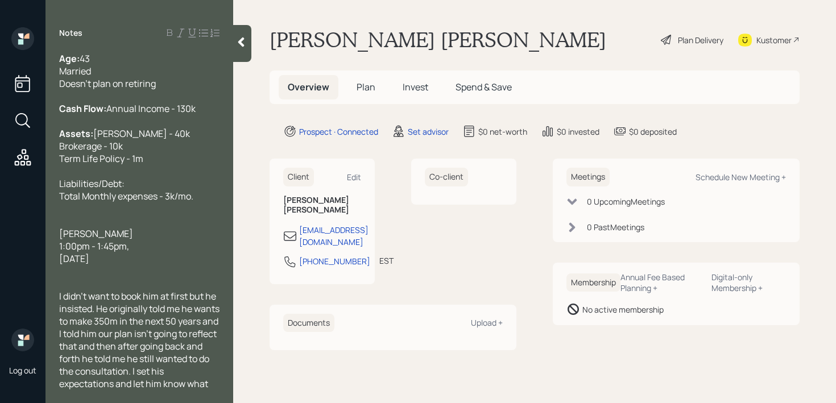
drag, startPoint x: 167, startPoint y: 286, endPoint x: 55, endPoint y: 265, distance: 114.7
click at [55, 265] on div "Age: [DEMOGRAPHIC_DATA] Married Doesn't plan on retiring Cash Flow: Annual Inco…" at bounding box center [140, 220] width 188 height 337
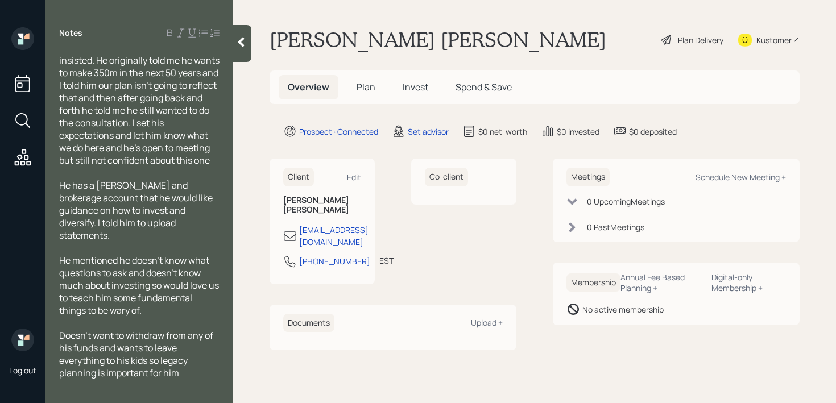
scroll to position [213, 0]
click at [181, 374] on div "Doesn't want to withdraw from any of his funds and wants to leave everything to…" at bounding box center [139, 352] width 160 height 50
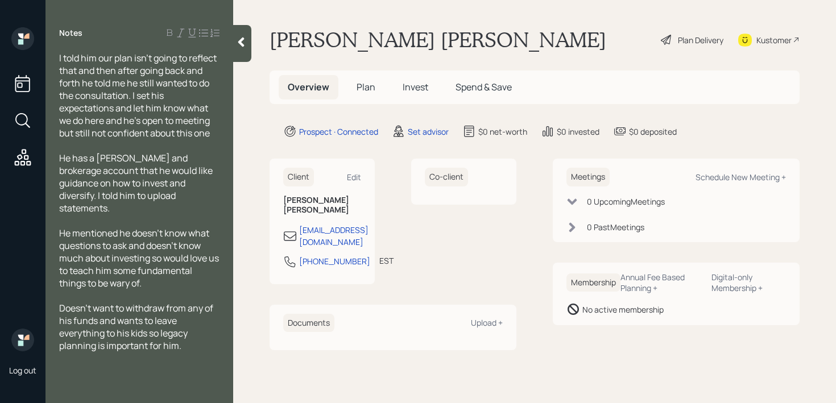
scroll to position [232, 0]
click at [243, 34] on div at bounding box center [242, 43] width 18 height 37
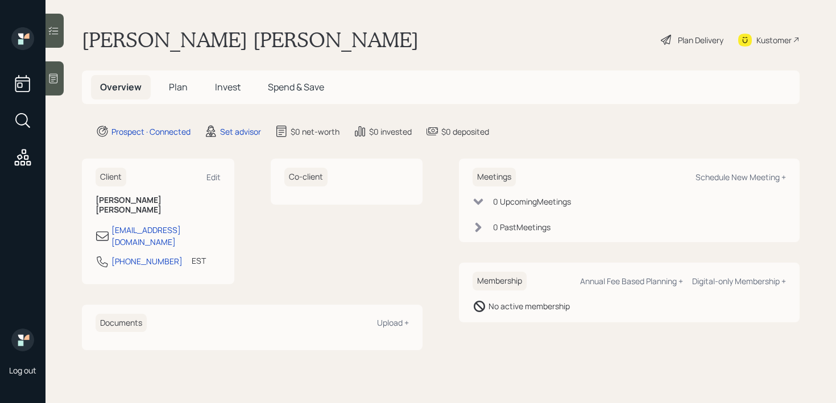
click at [427, 64] on main "[PERSON_NAME] [PERSON_NAME] Plan Delivery Kustomer Overview Plan Invest Spend &…" at bounding box center [441, 201] width 791 height 403
